Goal: Use online tool/utility

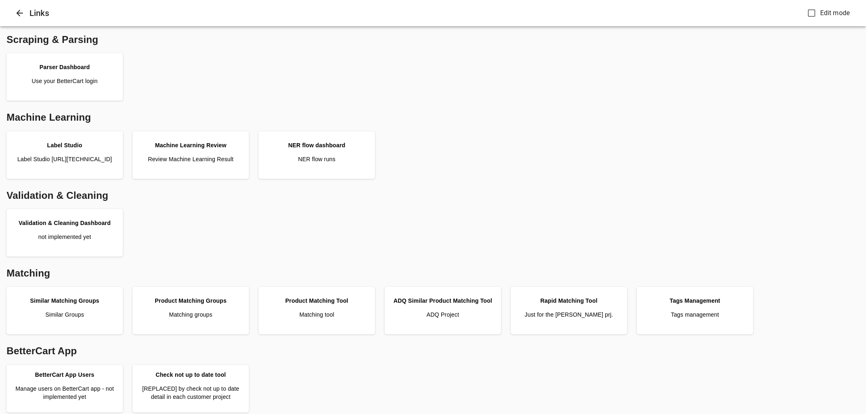
scroll to position [205, 0]
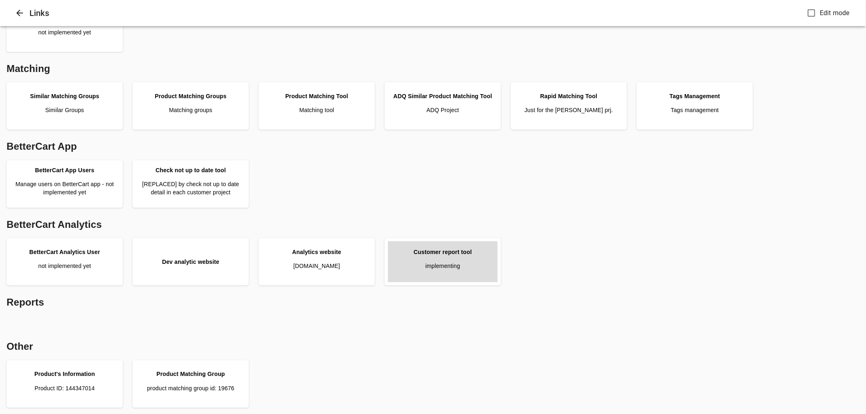
click at [452, 267] on p "implementing" at bounding box center [442, 266] width 35 height 8
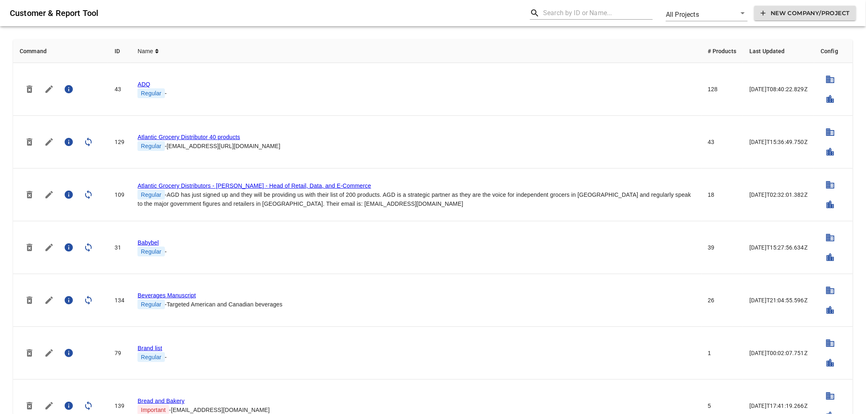
click at [570, 16] on input "text" at bounding box center [598, 13] width 110 height 13
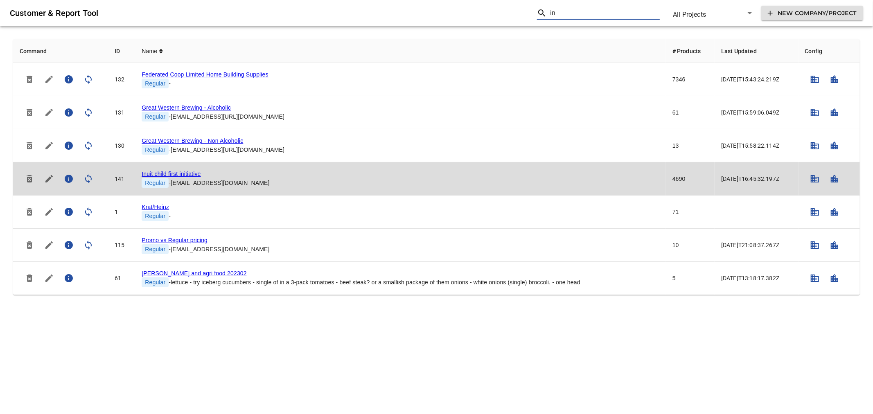
type input "in"
click at [171, 177] on link "Inuit child first initiative" at bounding box center [171, 174] width 59 height 7
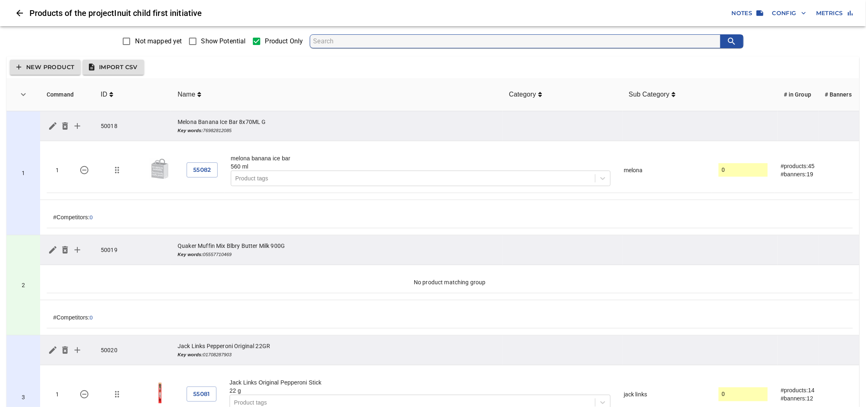
click at [218, 46] on span "Show Potential" at bounding box center [223, 41] width 45 height 10
click at [201, 46] on input "Show Potential" at bounding box center [192, 41] width 17 height 17
checkbox input "true"
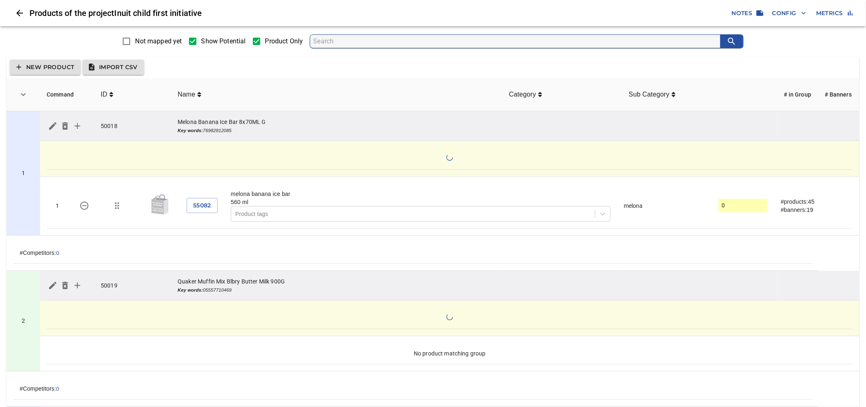
click at [124, 73] on button "Import CSV" at bounding box center [113, 67] width 61 height 15
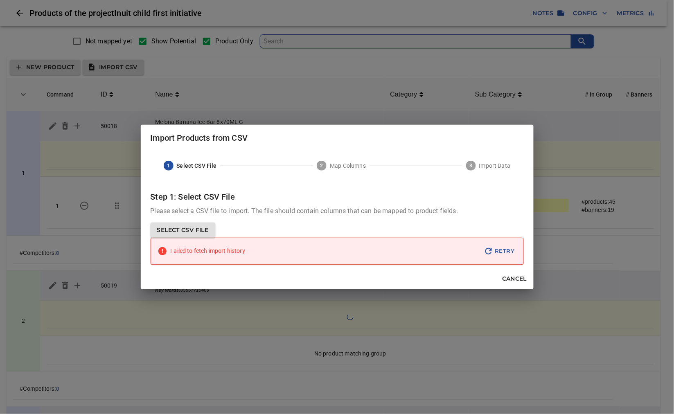
click at [505, 251] on span "Retry" at bounding box center [499, 251] width 31 height 10
click at [513, 277] on span "Cancel" at bounding box center [514, 279] width 25 height 10
